Goal: Task Accomplishment & Management: Use online tool/utility

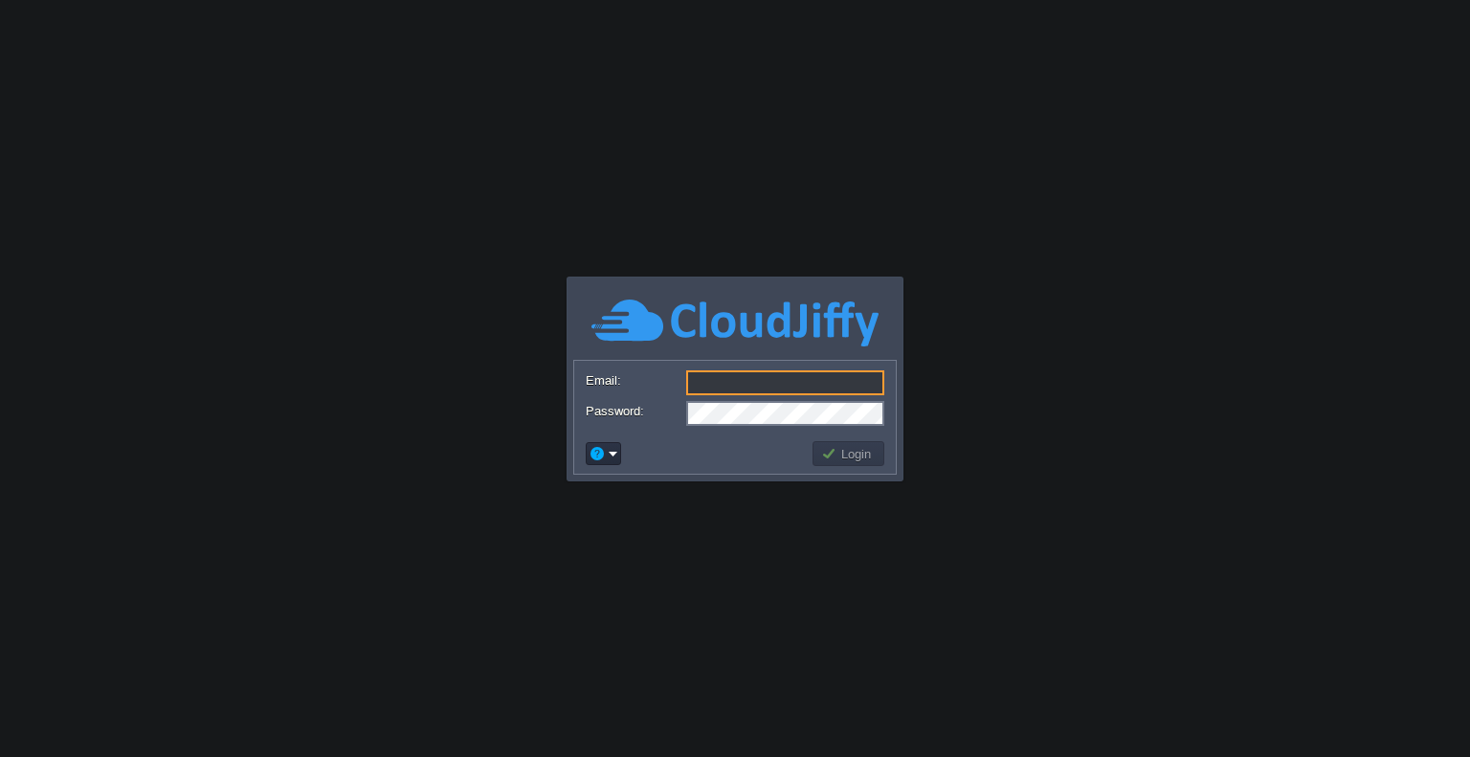
type input "[EMAIL_ADDRESS][DOMAIN_NAME]"
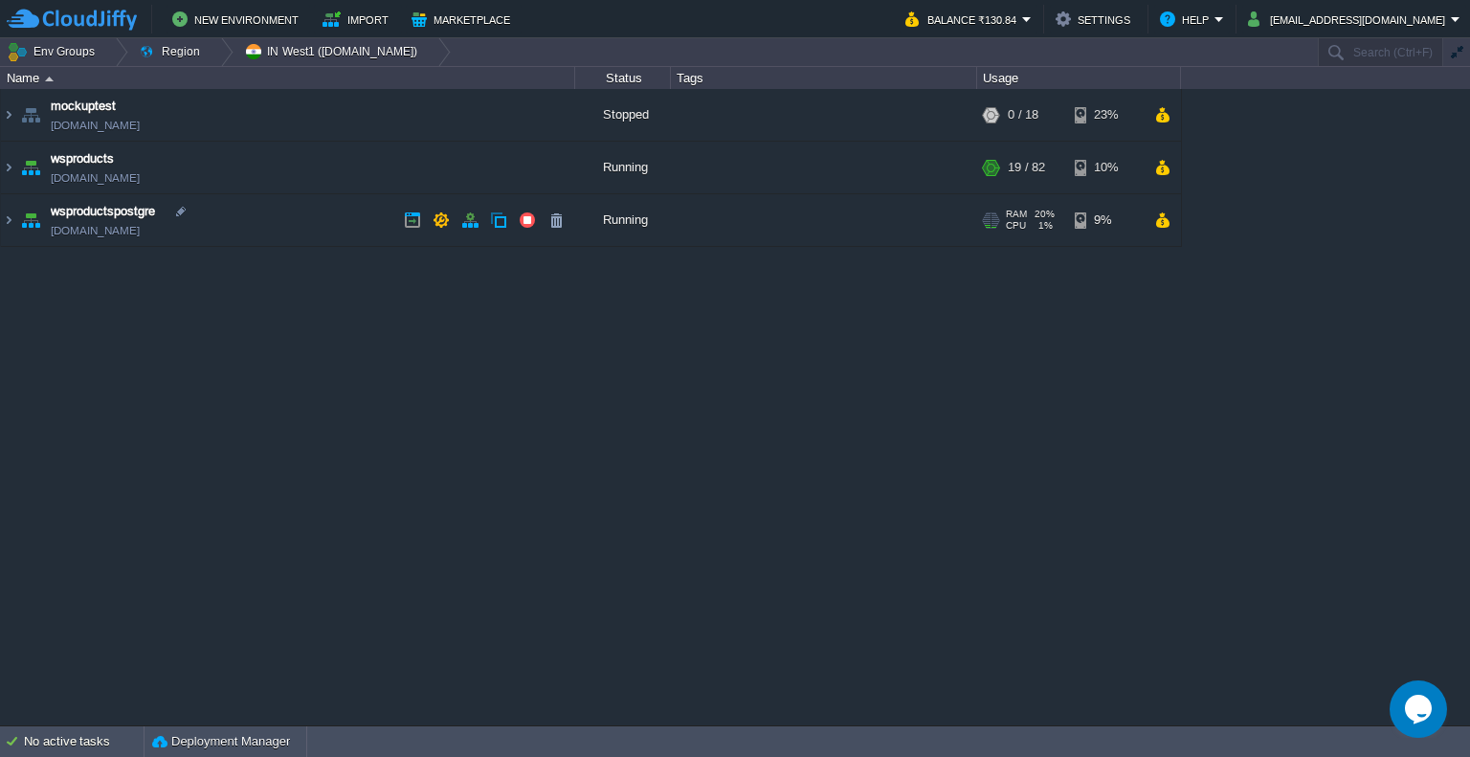
click at [299, 213] on td "wsproductspostgre [DOMAIN_NAME]" at bounding box center [288, 220] width 574 height 53
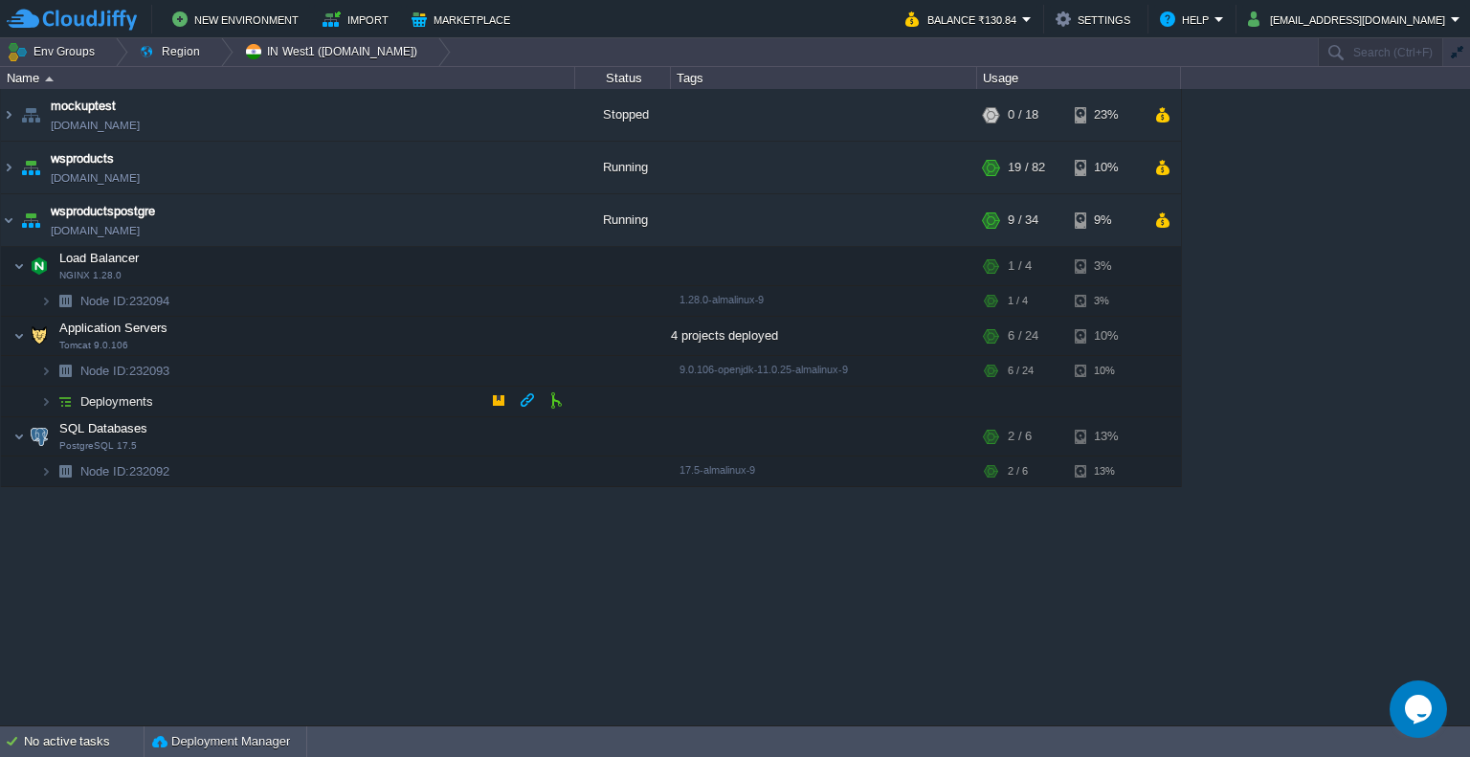
click at [139, 399] on span "Deployments" at bounding box center [117, 401] width 78 height 16
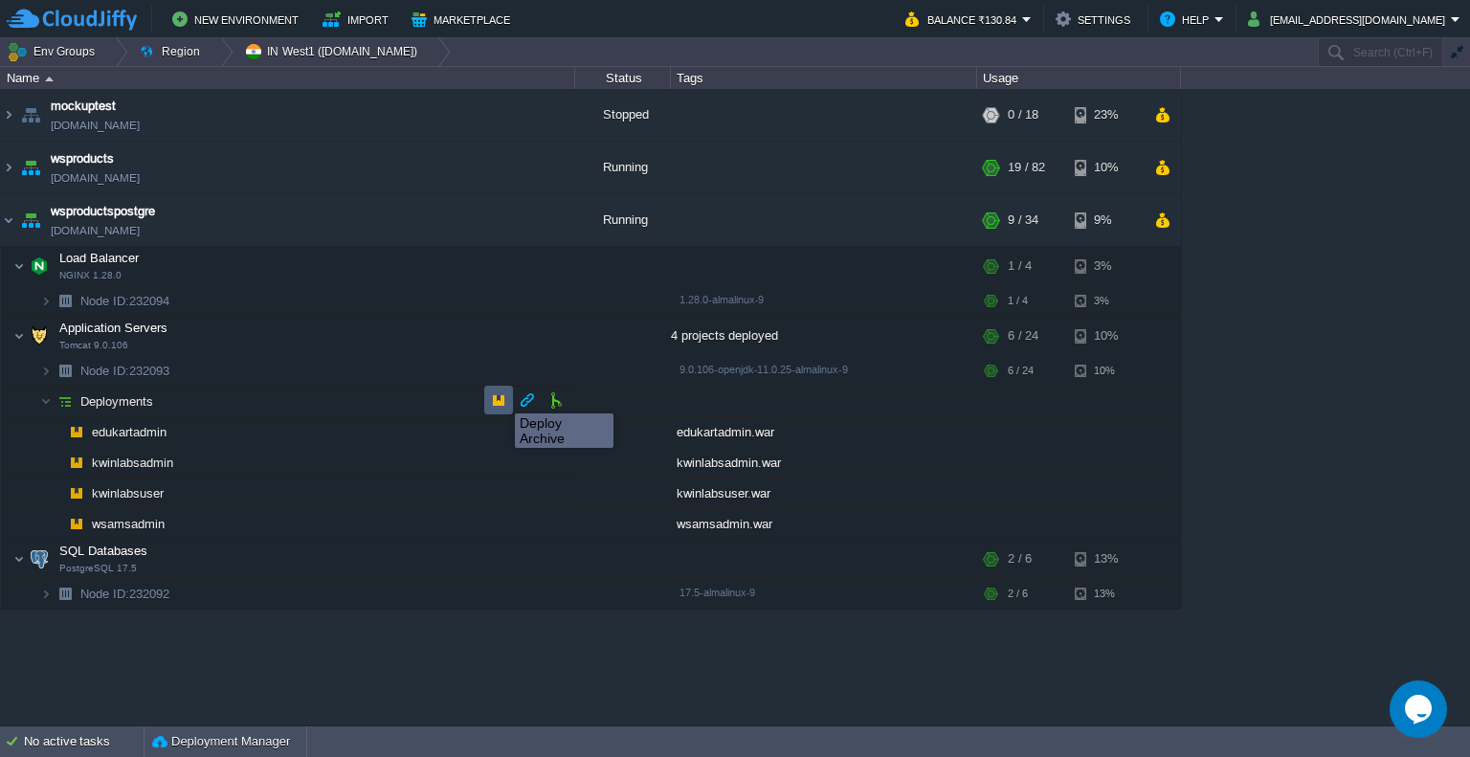
click at [501, 396] on button "button" at bounding box center [498, 399] width 17 height 17
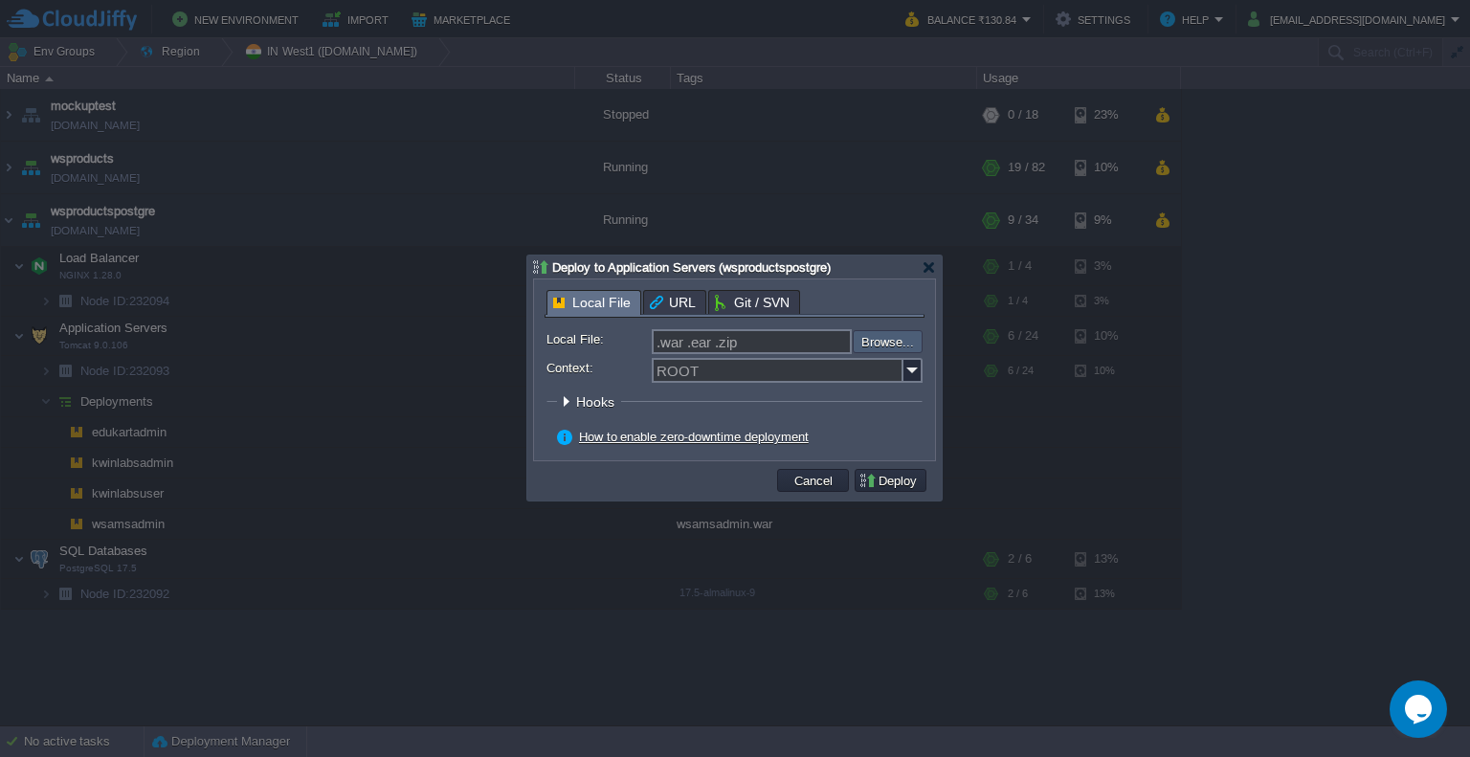
click at [863, 345] on input "file" at bounding box center [802, 341] width 242 height 23
type input "C:\fakepath\kwinlabsadmin.war"
type input "kwinlabsadmin.war"
click at [906, 372] on img at bounding box center [913, 370] width 19 height 25
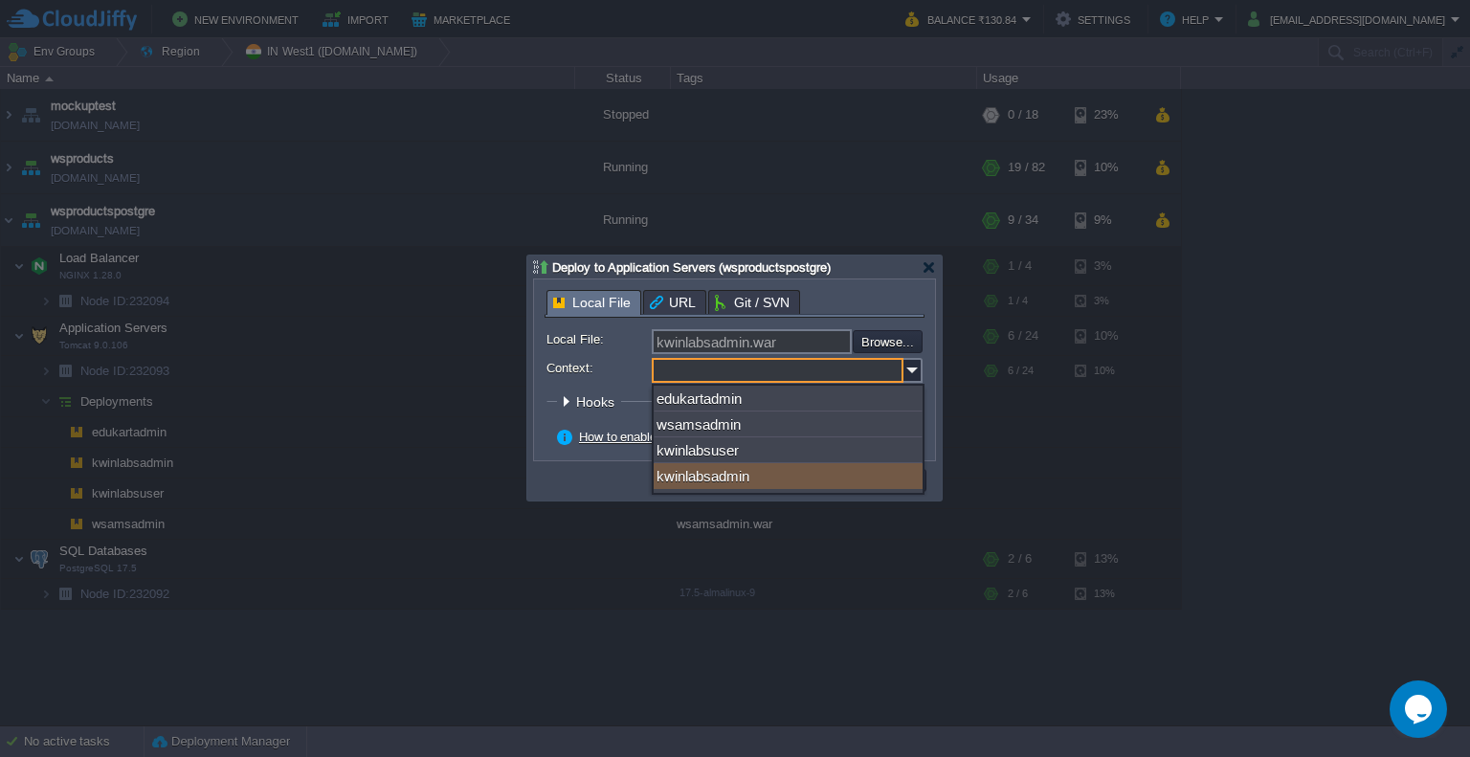
click at [754, 472] on div "kwinlabsadmin" at bounding box center [788, 476] width 269 height 26
type input "kwinlabsadmin"
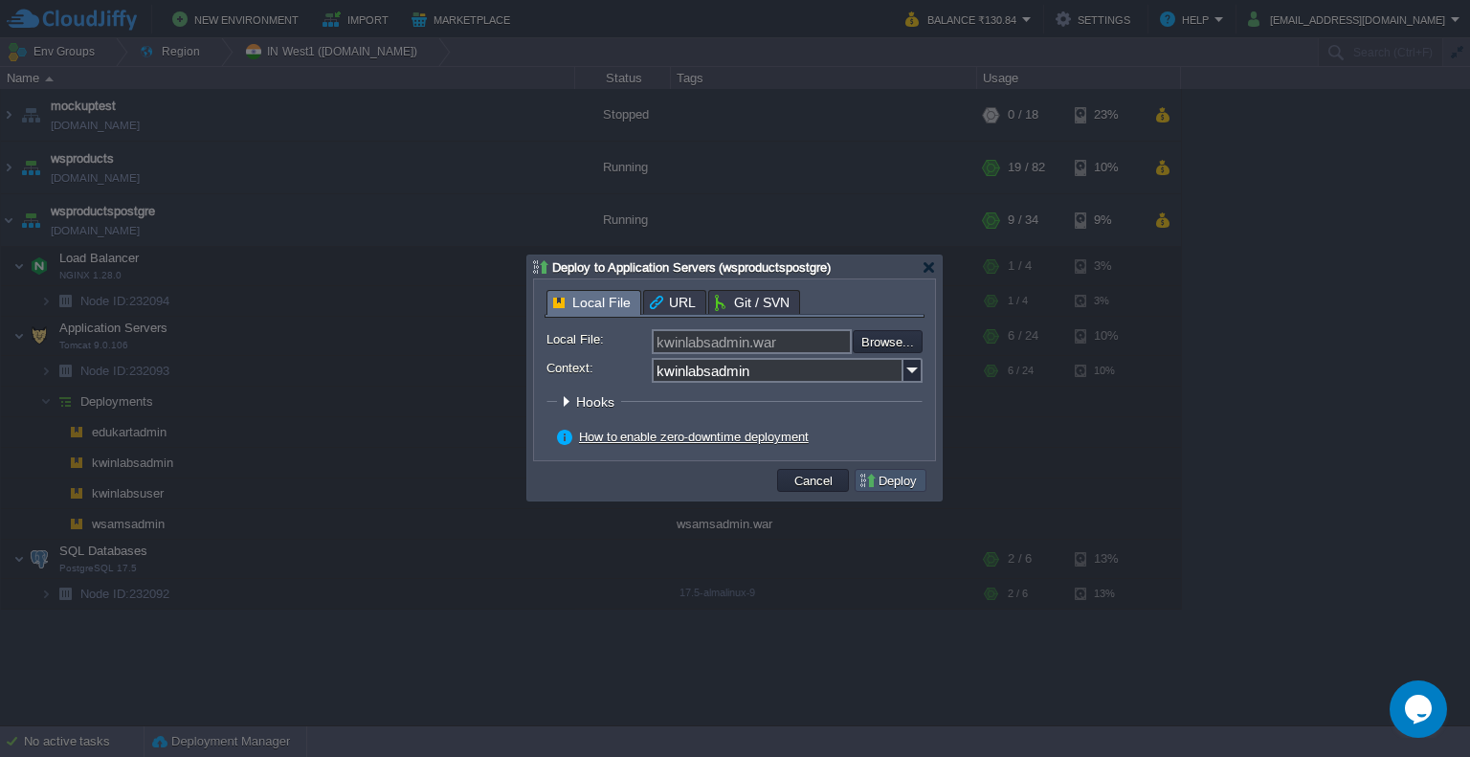
click at [904, 480] on button "Deploy" at bounding box center [891, 480] width 64 height 17
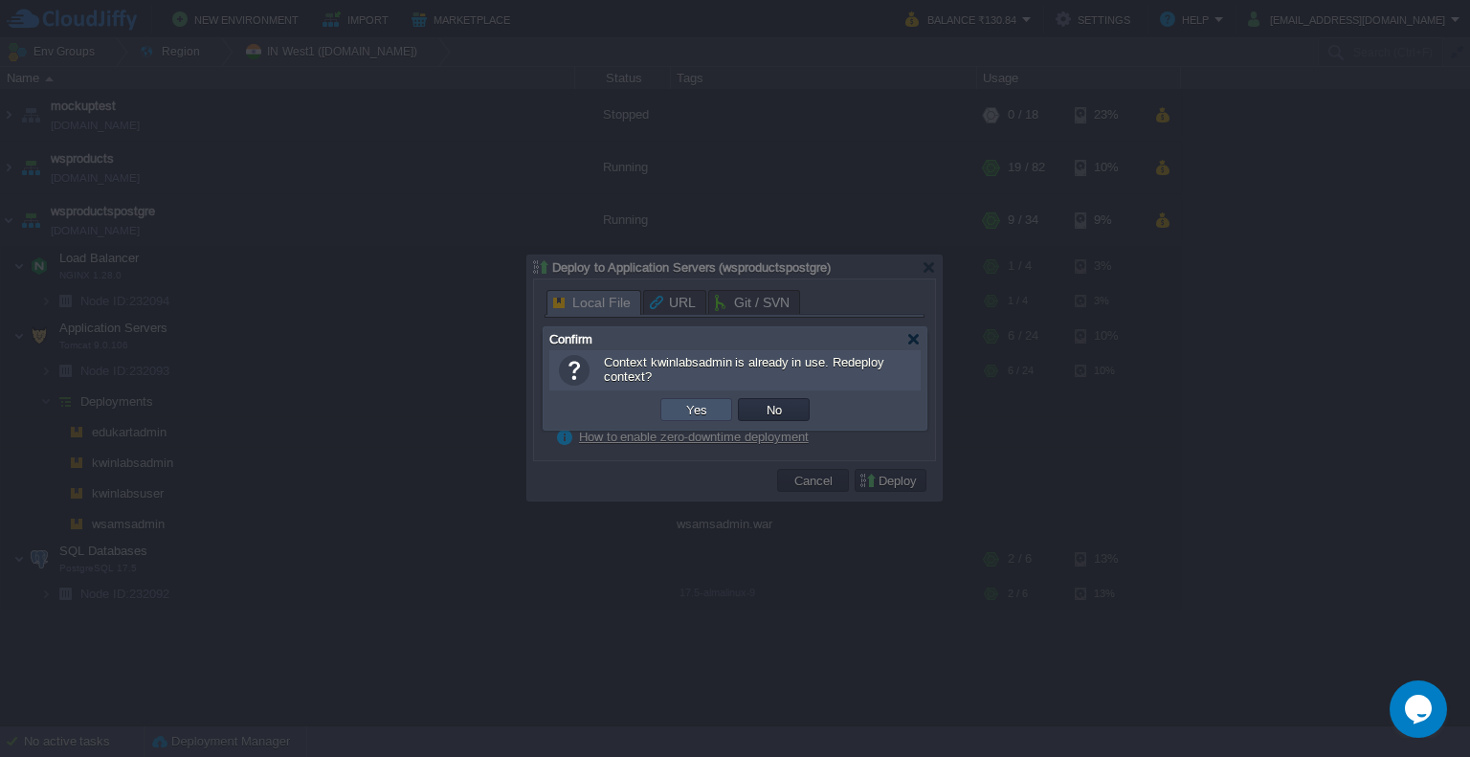
click at [706, 412] on button "Yes" at bounding box center [697, 409] width 33 height 17
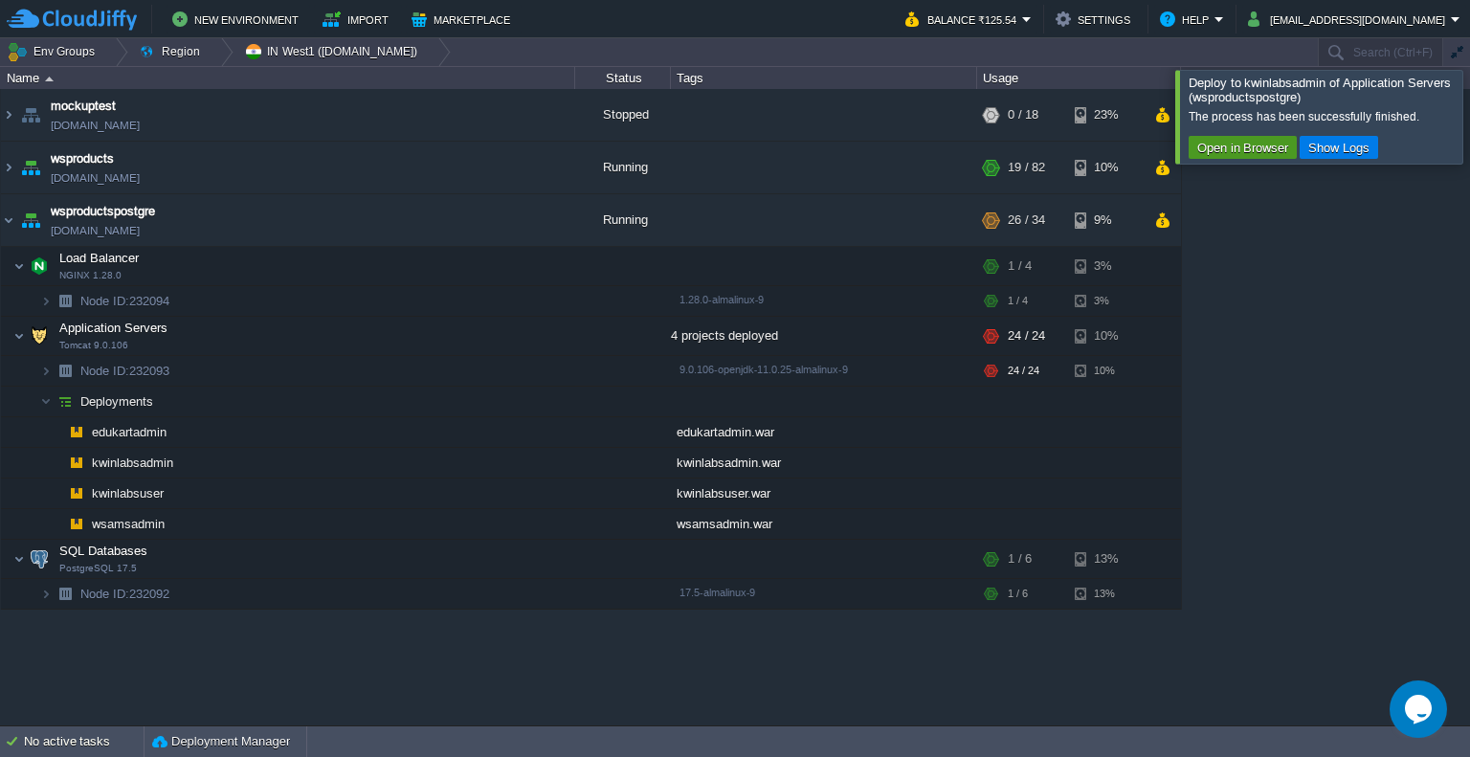
click at [1224, 150] on button "Open in Browser" at bounding box center [1243, 147] width 102 height 17
